Goal: Information Seeking & Learning: Learn about a topic

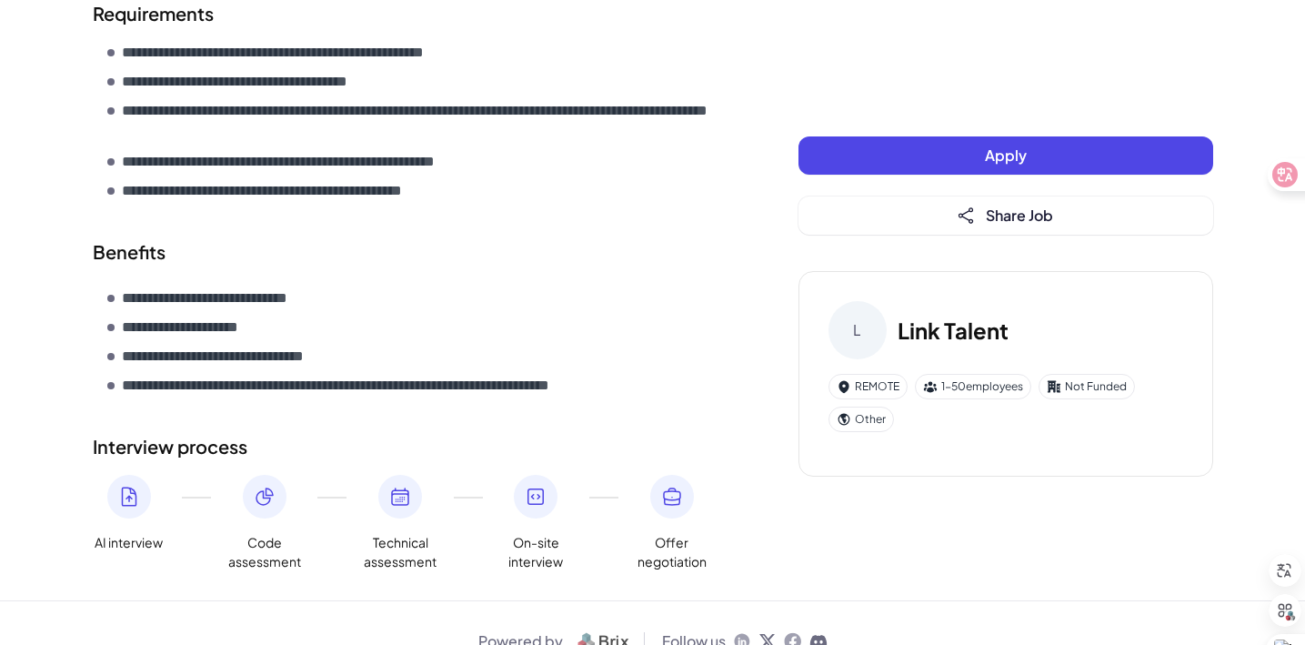
scroll to position [666, 0]
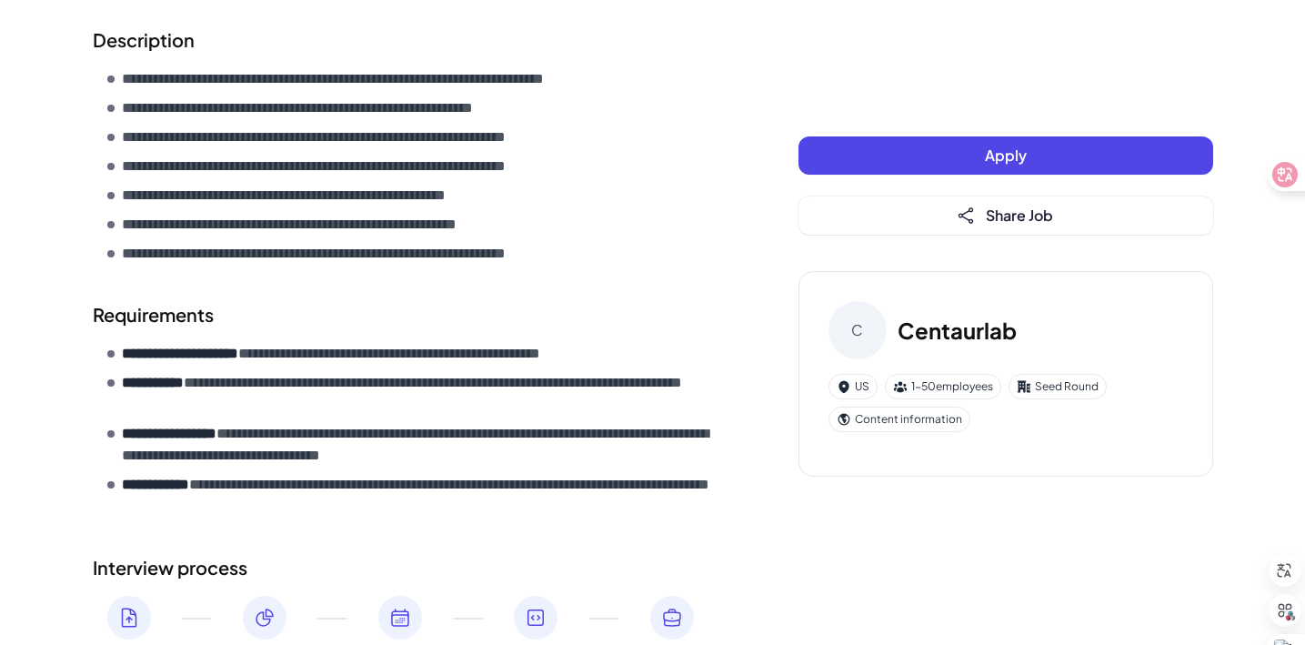
scroll to position [700, 0]
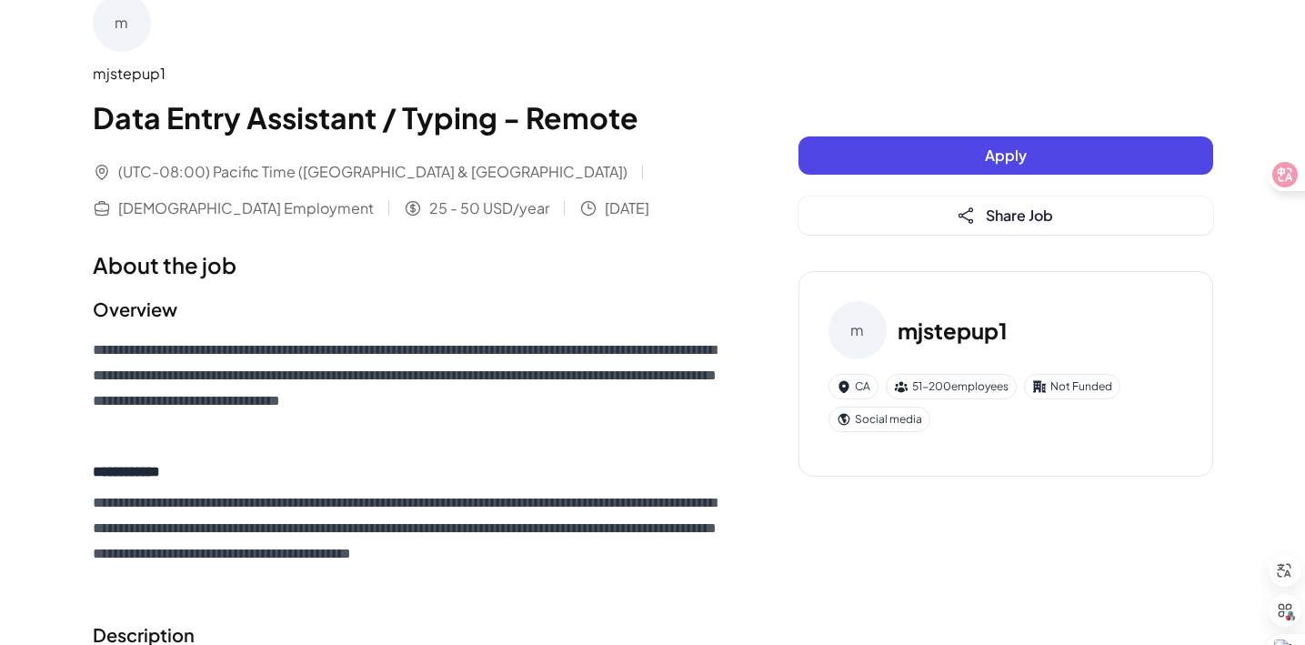
scroll to position [37, 0]
